Goal: Information Seeking & Learning: Learn about a topic

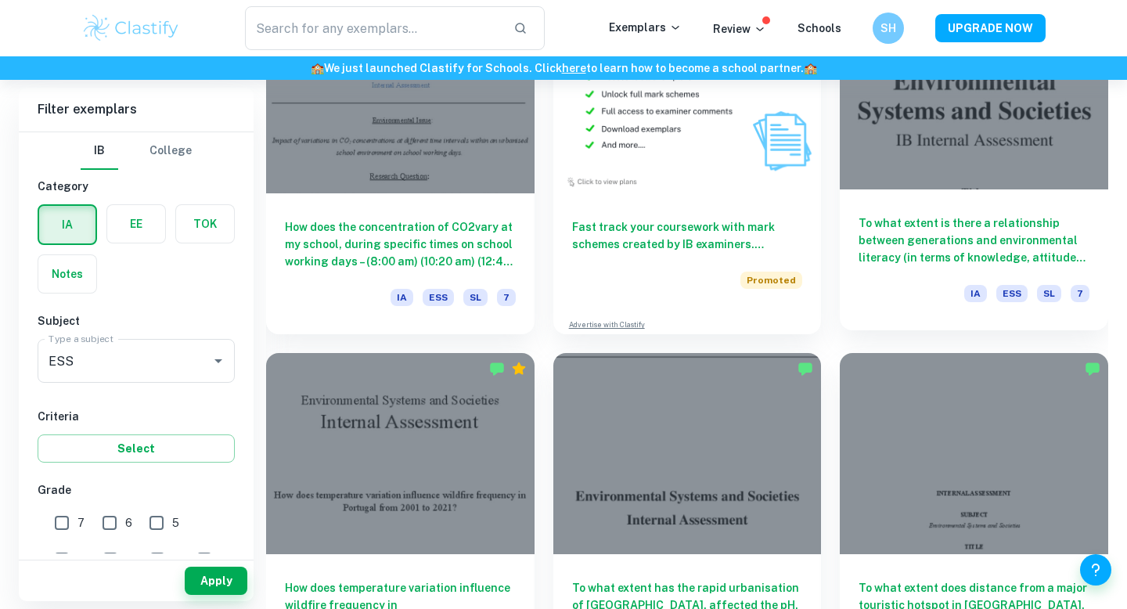
scroll to position [3115, 0]
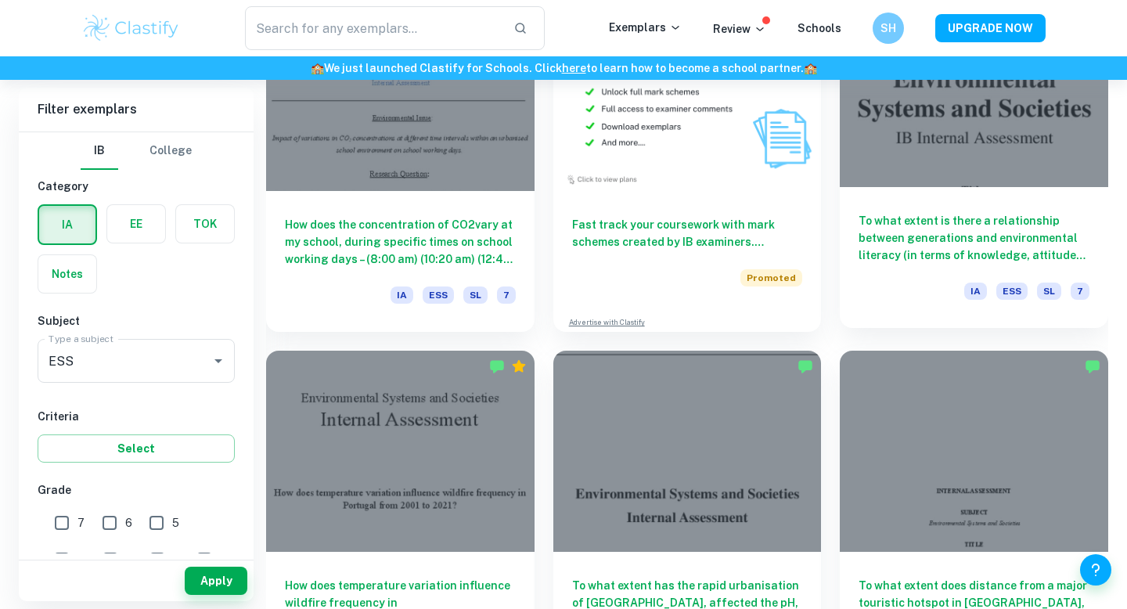
click at [853, 263] on div "To what extent is there a relationship between generations and environmental li…" at bounding box center [974, 257] width 268 height 141
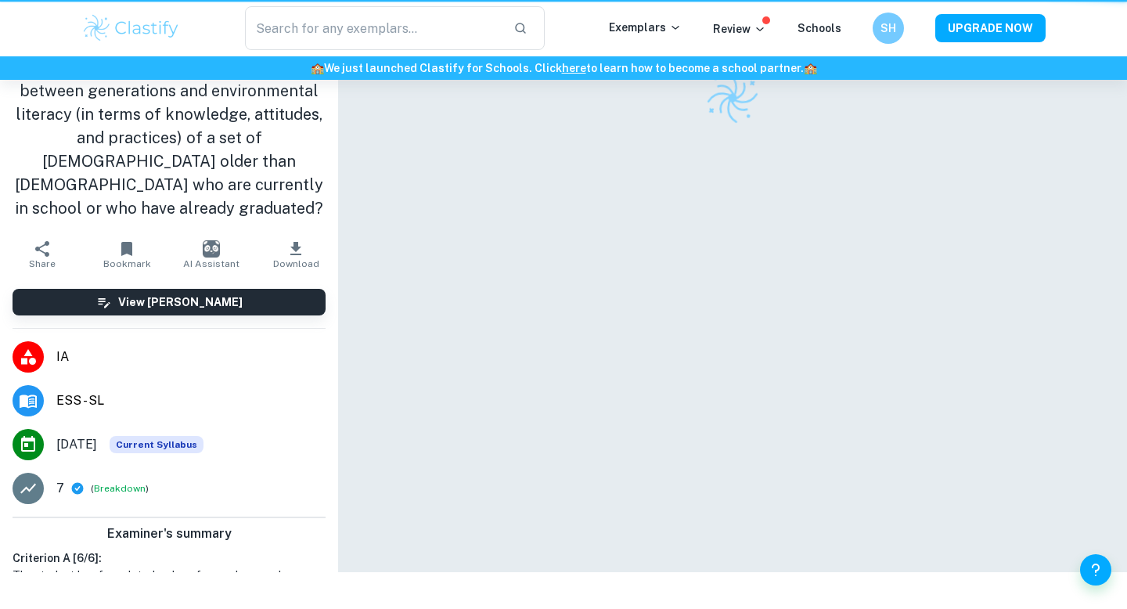
scroll to position [1, 0]
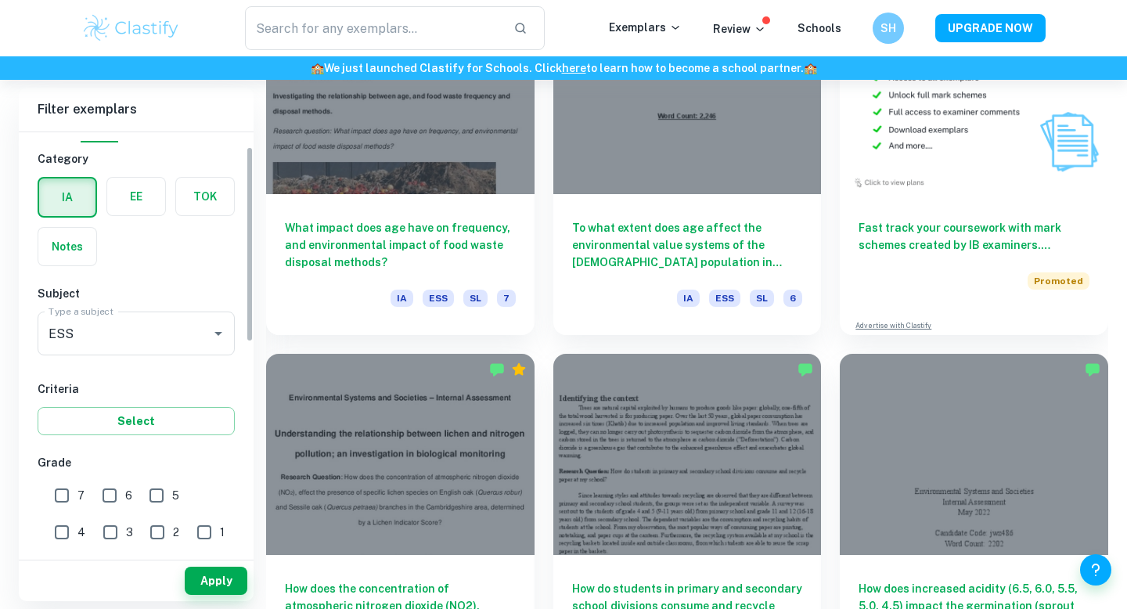
scroll to position [31, 0]
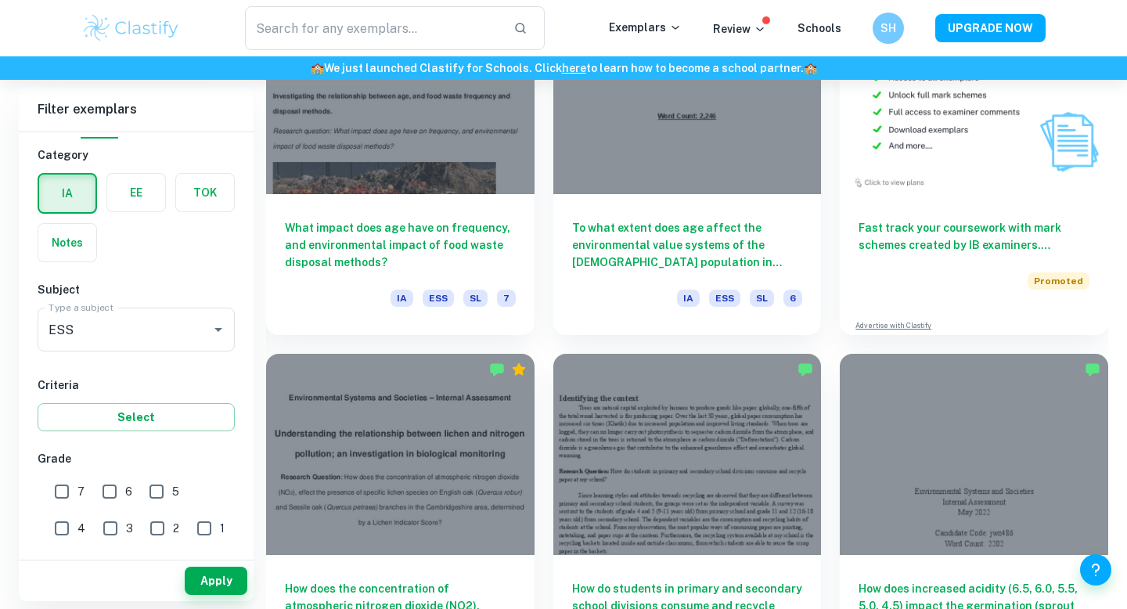
click at [63, 483] on input "7" at bounding box center [61, 491] width 31 height 31
checkbox input "true"
click at [218, 580] on button "Apply" at bounding box center [216, 581] width 63 height 28
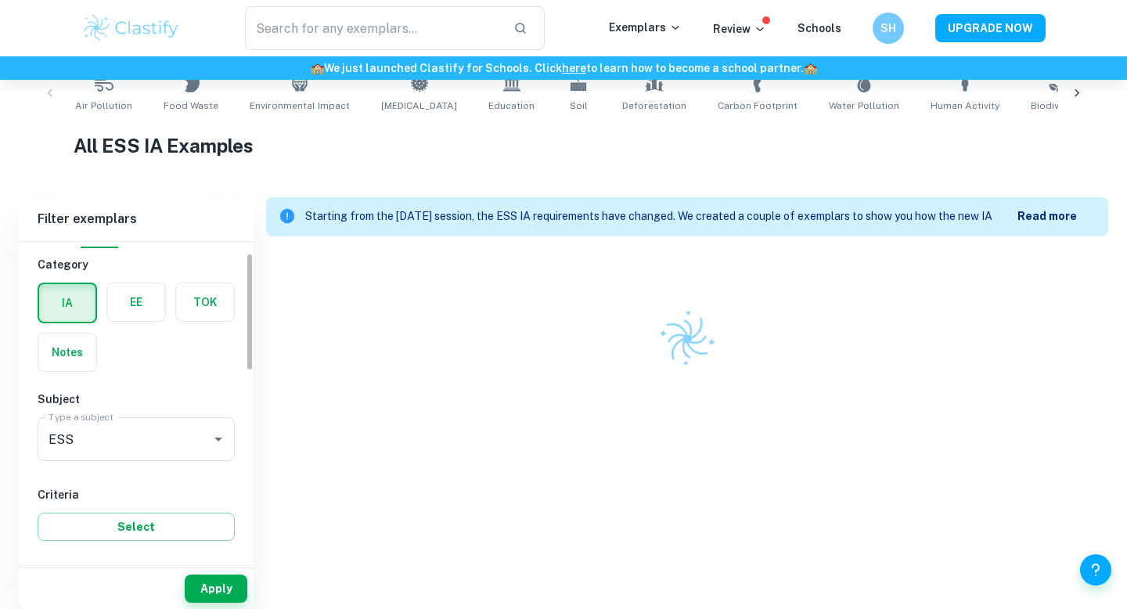
scroll to position [4916, 0]
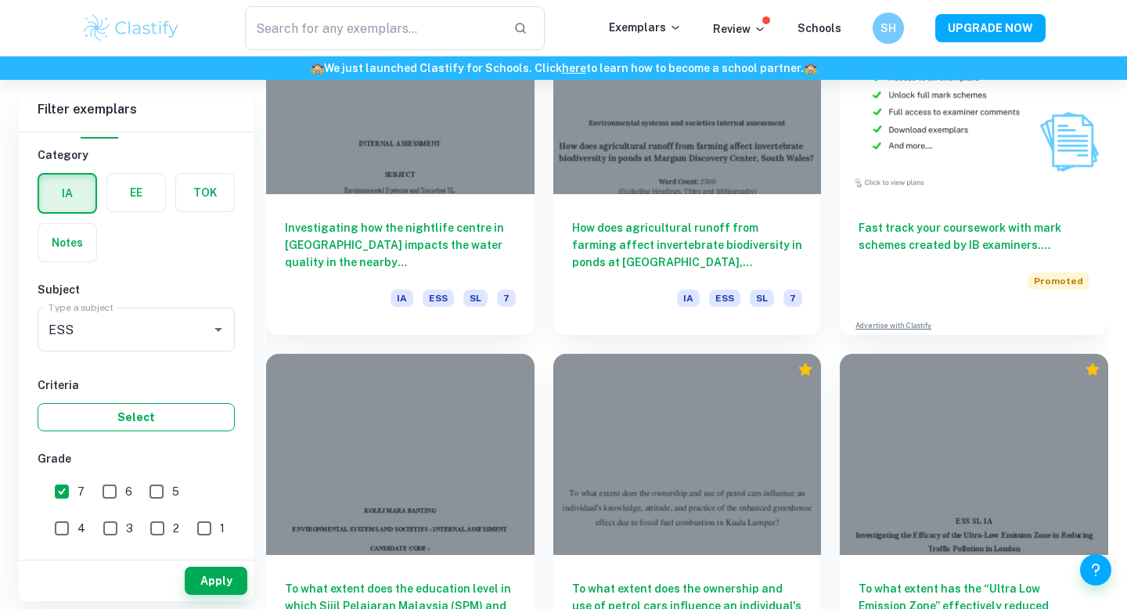
click at [178, 418] on button "Select" at bounding box center [136, 417] width 197 height 28
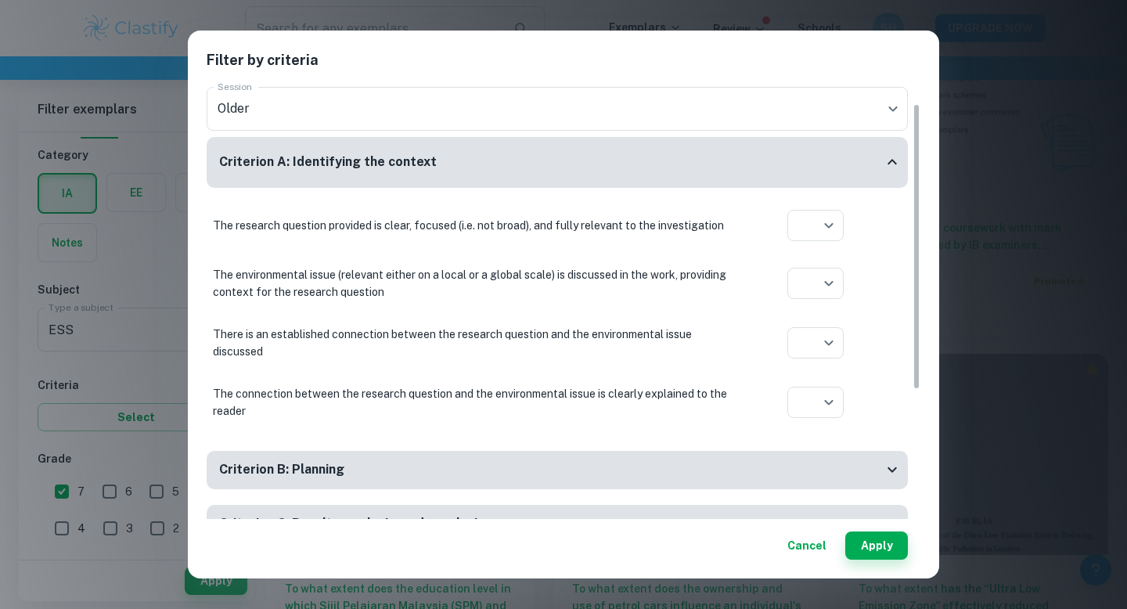
scroll to position [36, 0]
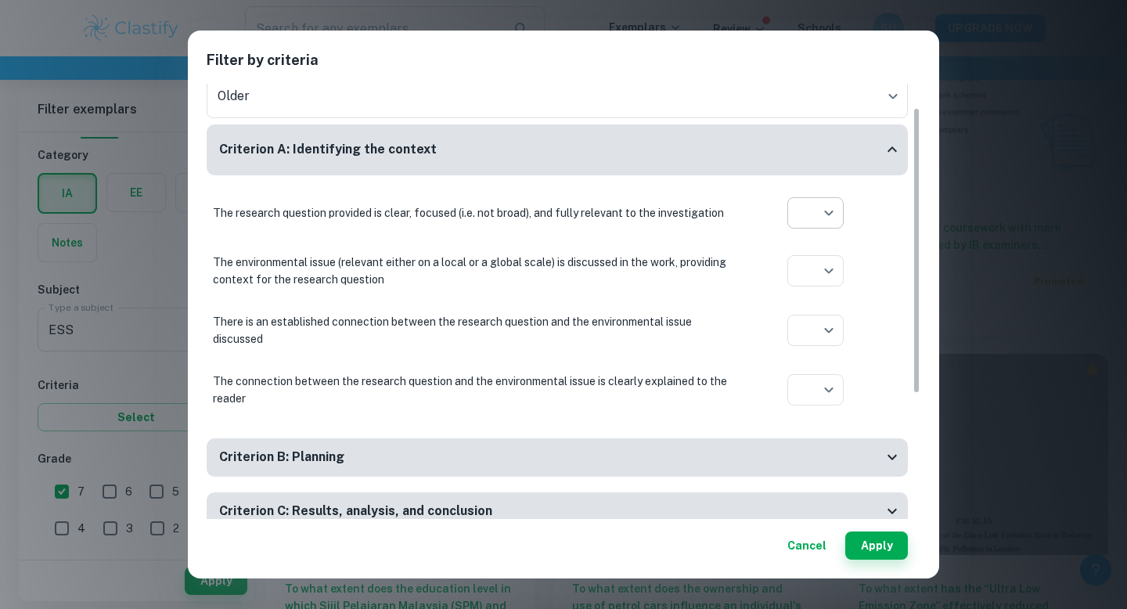
click at [905, 317] on div at bounding box center [563, 304] width 1127 height 609
click at [810, 549] on button "Cancel" at bounding box center [807, 545] width 52 height 28
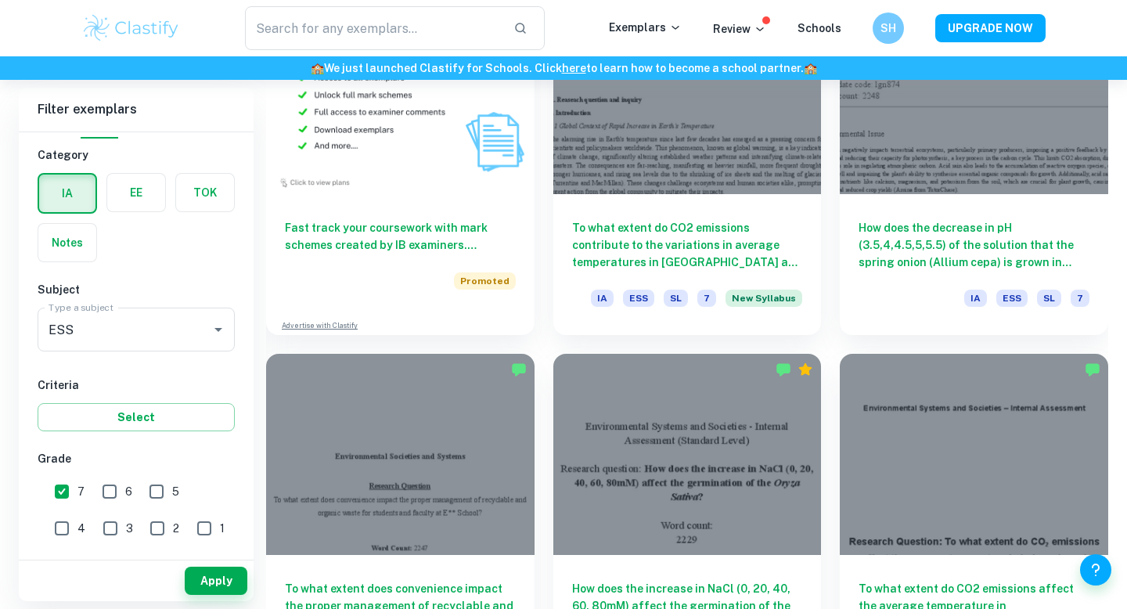
scroll to position [1303, 0]
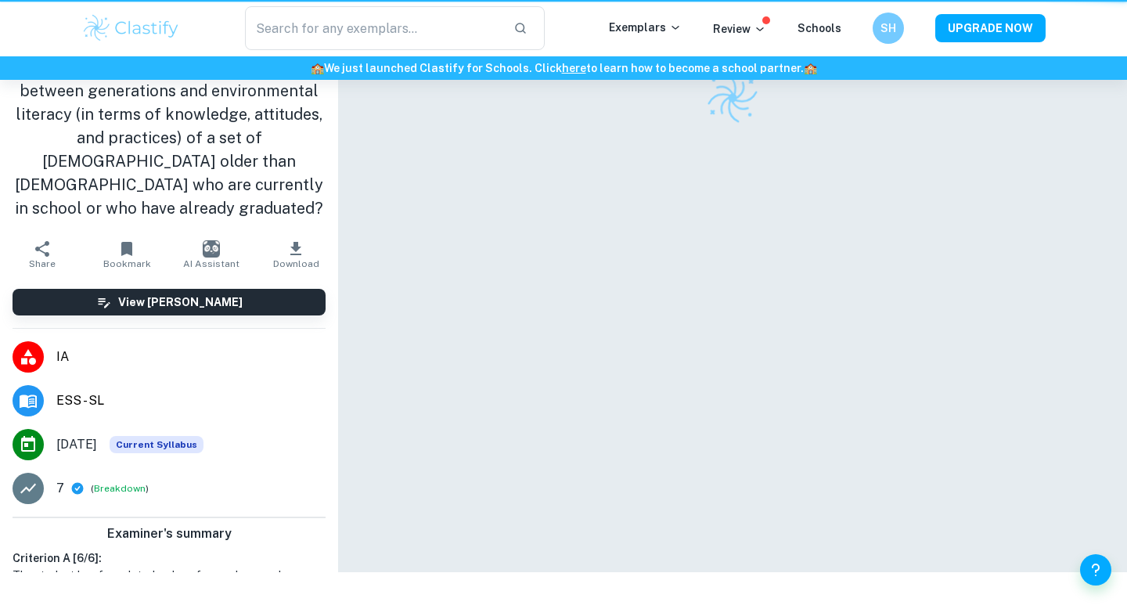
scroll to position [1, 0]
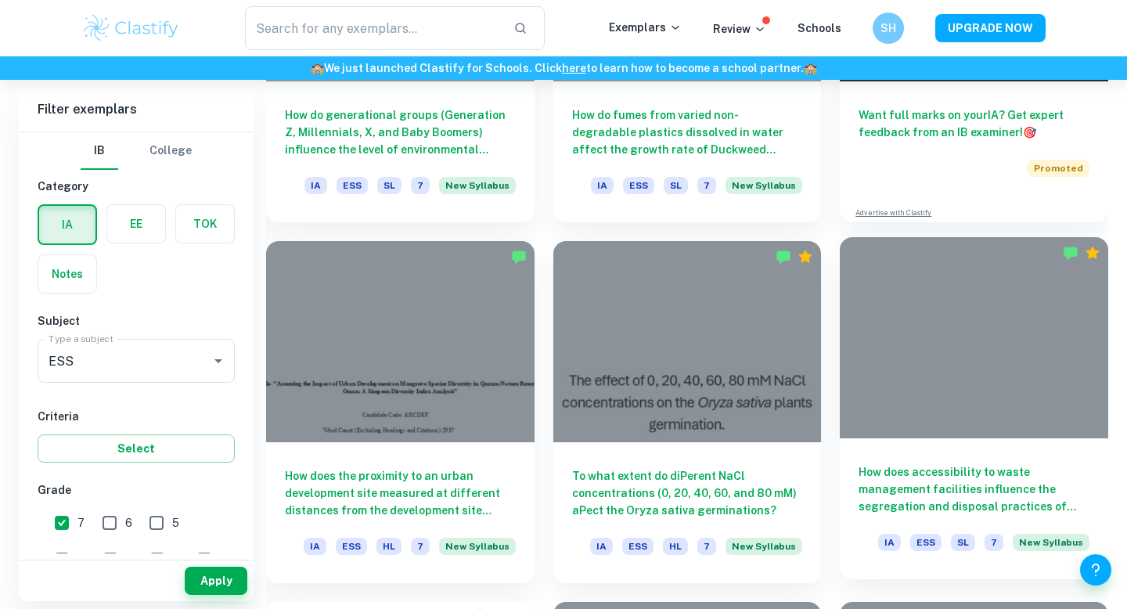
scroll to position [745, 0]
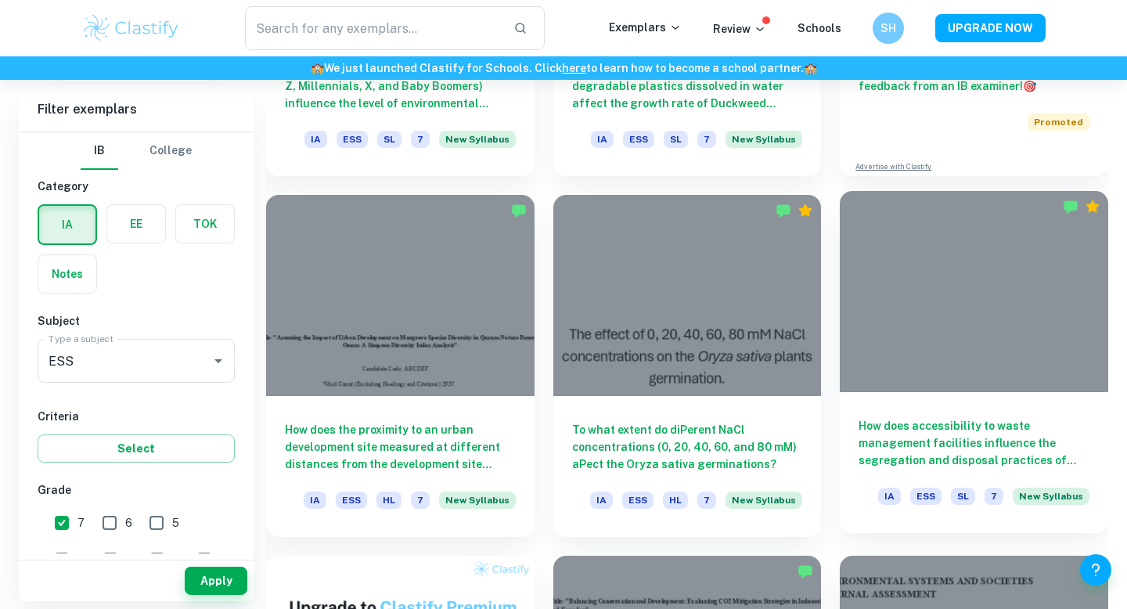
click at [989, 410] on div "How does accessibility to waste management facilities influence the segregation…" at bounding box center [974, 462] width 268 height 141
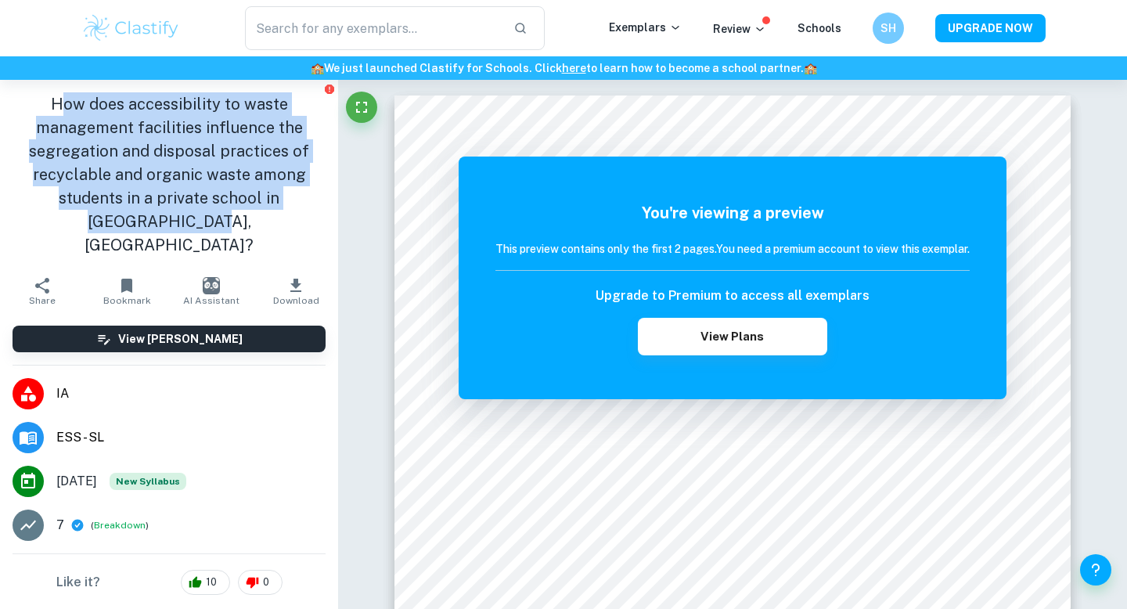
drag, startPoint x: 200, startPoint y: 225, endPoint x: 59, endPoint y: 104, distance: 185.3
click at [59, 104] on h1 "How does accessibility to waste management facilities influence the segregation…" at bounding box center [169, 174] width 313 height 164
click at [883, 20] on h6 "SH" at bounding box center [887, 29] width 19 height 18
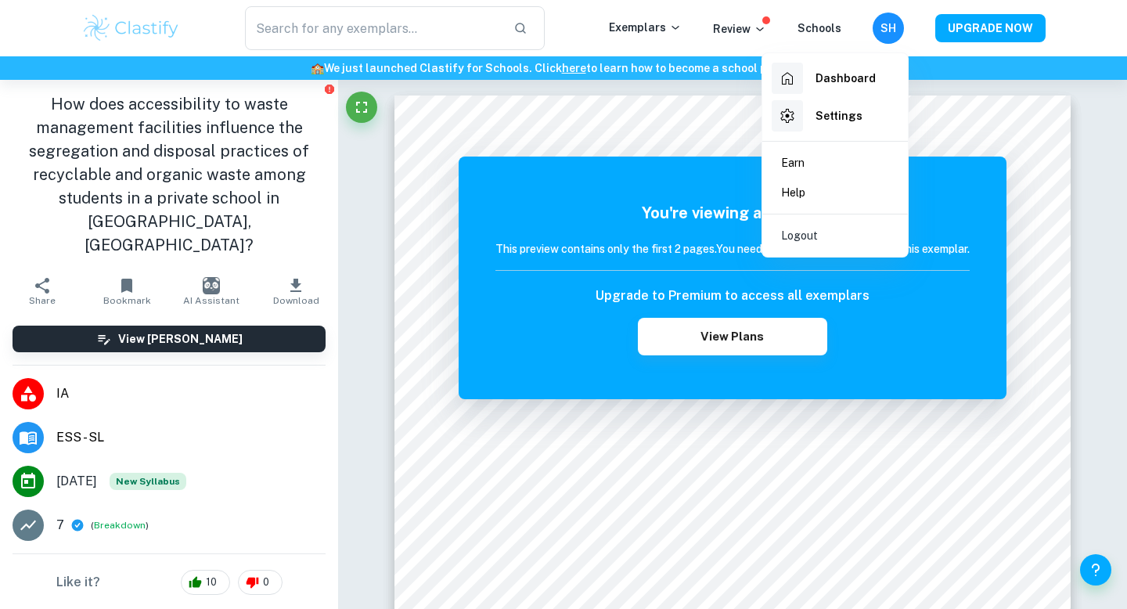
click at [611, 157] on div at bounding box center [563, 304] width 1127 height 609
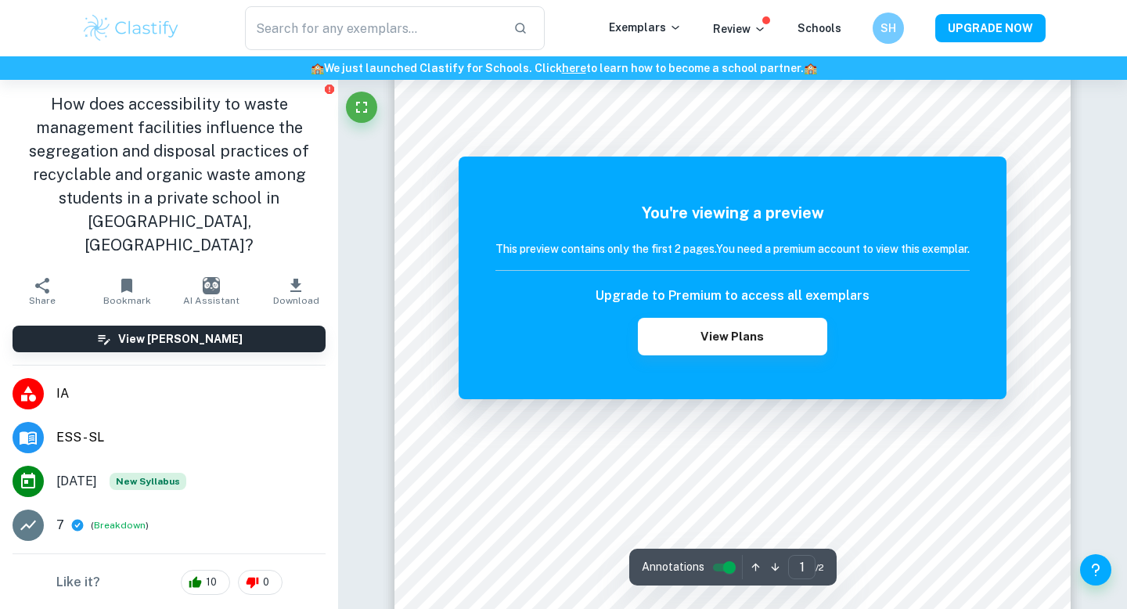
scroll to position [157, 0]
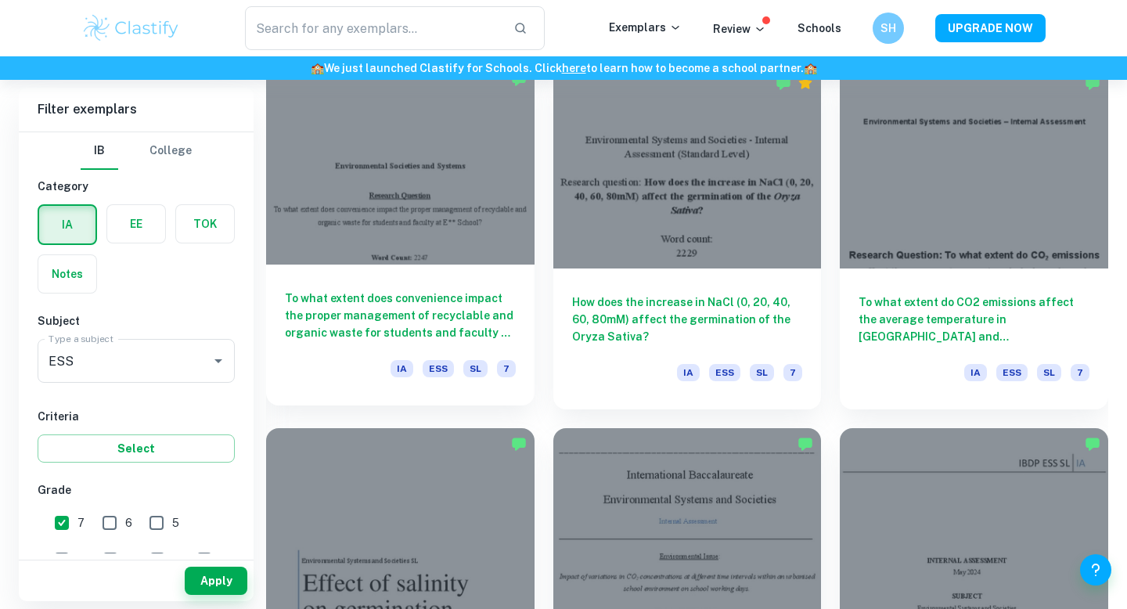
scroll to position [1595, 0]
click at [445, 214] on div at bounding box center [400, 163] width 268 height 201
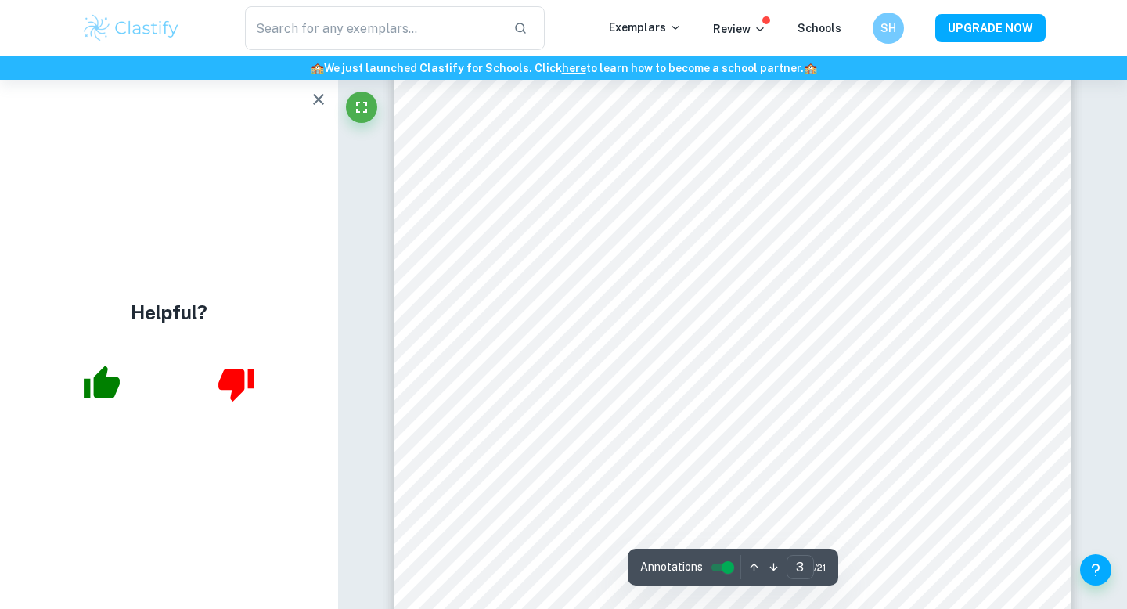
scroll to position [2254, 0]
click at [318, 89] on button "button" at bounding box center [318, 99] width 31 height 31
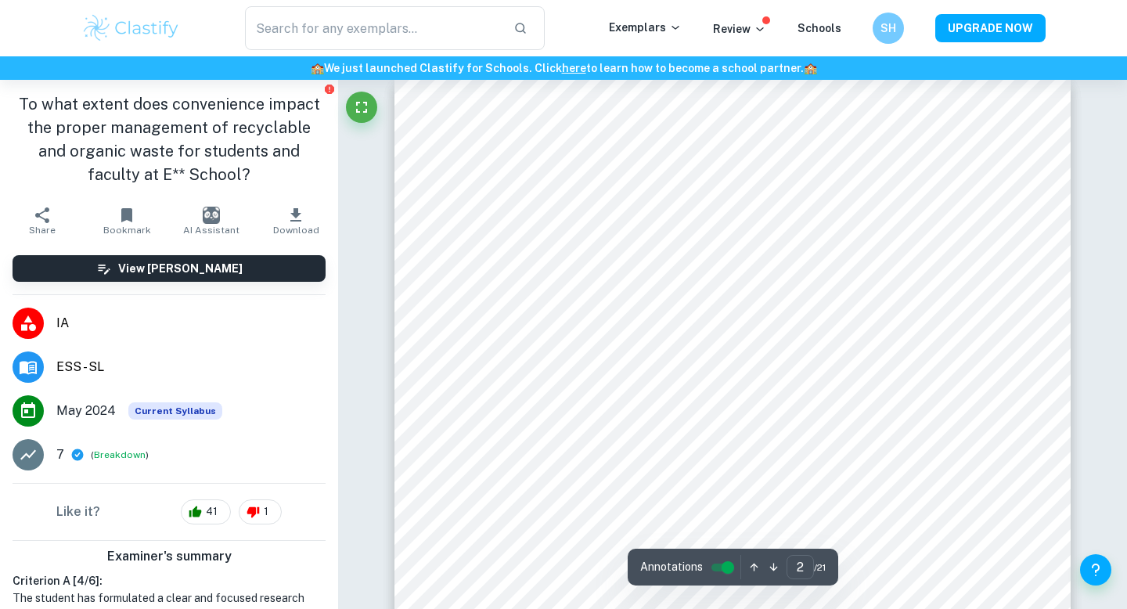
scroll to position [450, 0]
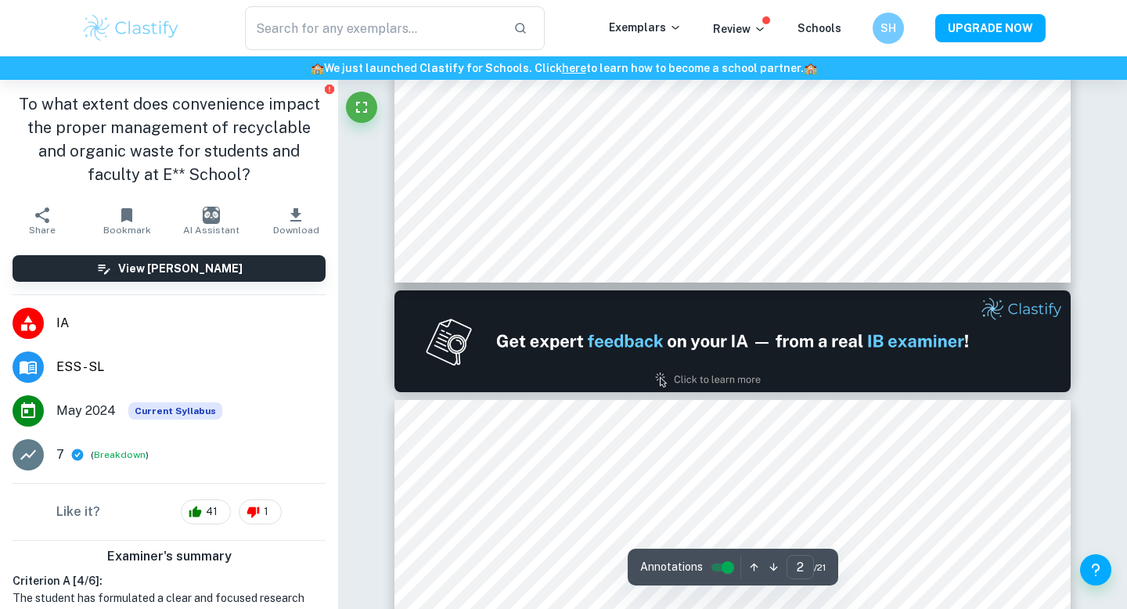
type input "1"
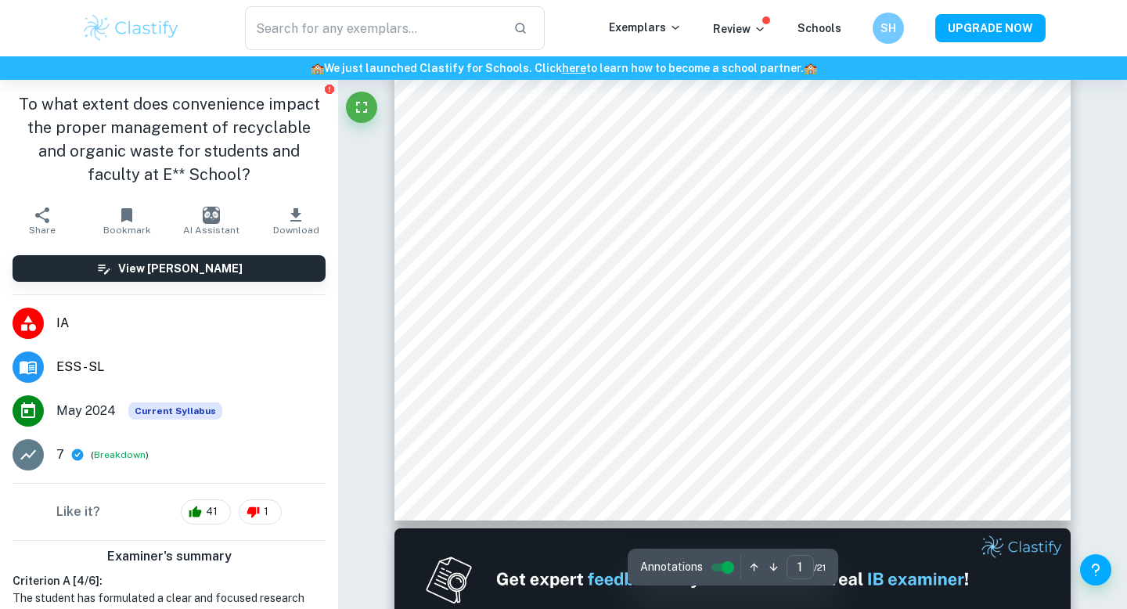
scroll to position [0, 0]
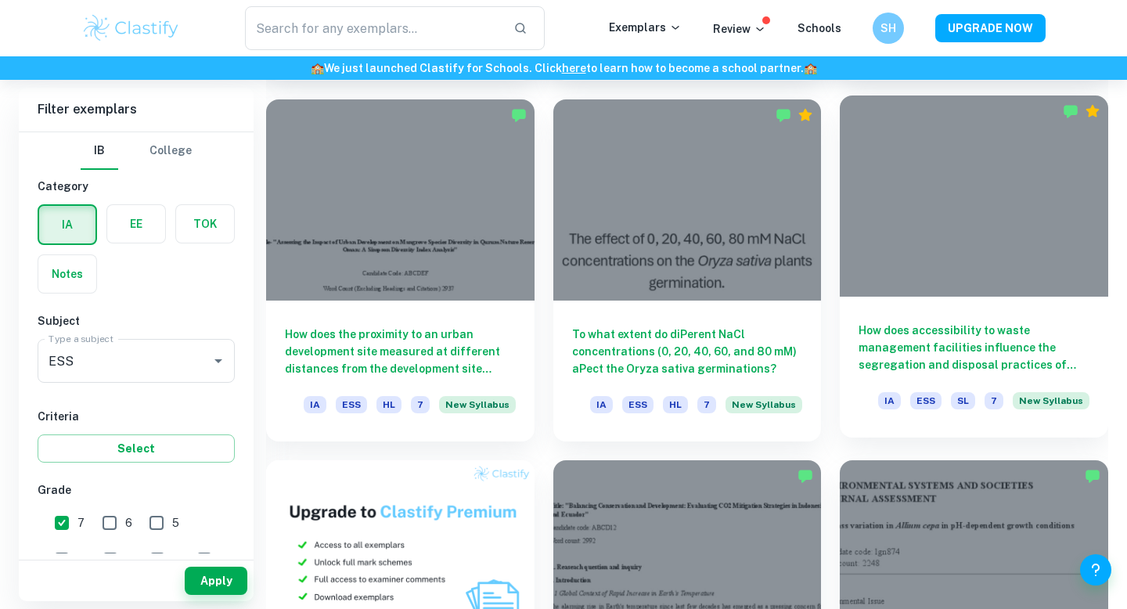
scroll to position [841, 0]
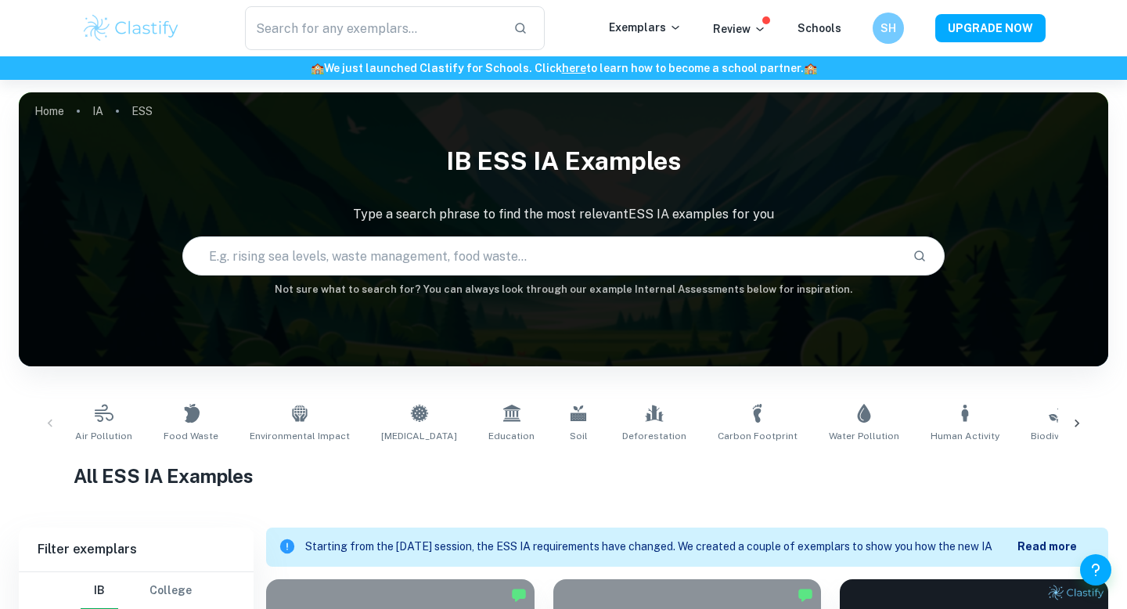
scroll to position [210, 0]
